Goal: Information Seeking & Learning: Learn about a topic

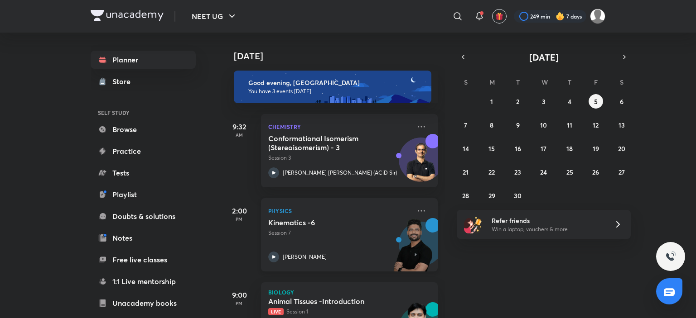
scroll to position [52, 0]
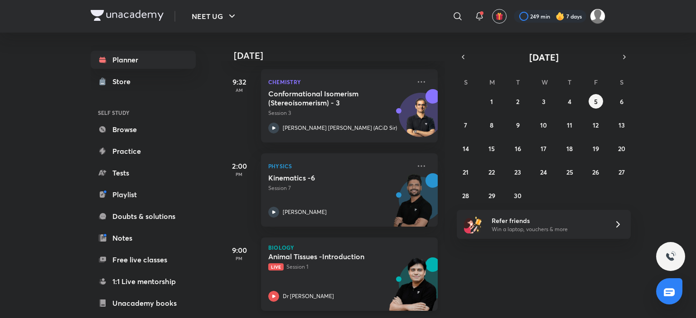
click at [313, 281] on div "Animal Tissues -Introduction Live Session 1 Dr [PERSON_NAME]" at bounding box center [339, 277] width 142 height 50
